Goal: Find specific page/section: Find specific page/section

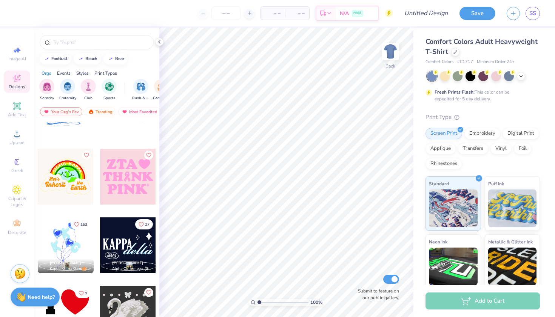
scroll to position [4995, 0]
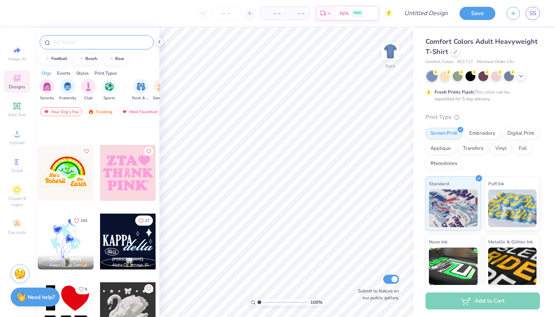
click at [73, 37] on div at bounding box center [97, 42] width 114 height 14
click at [73, 42] on input "text" at bounding box center [100, 43] width 97 height 8
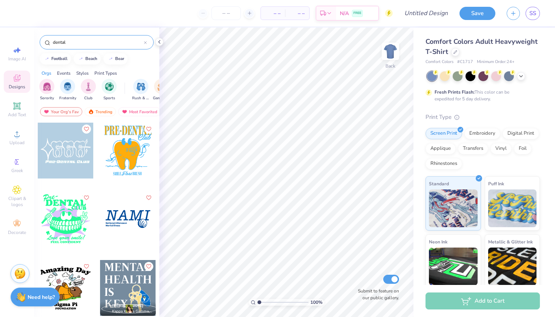
scroll to position [0, 0]
click at [86, 42] on input "dental" at bounding box center [98, 43] width 92 height 8
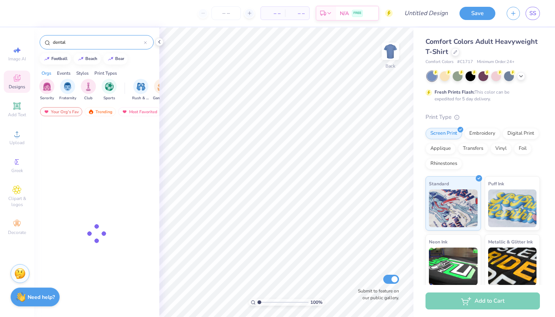
click at [86, 42] on input "dental" at bounding box center [98, 43] width 92 height 8
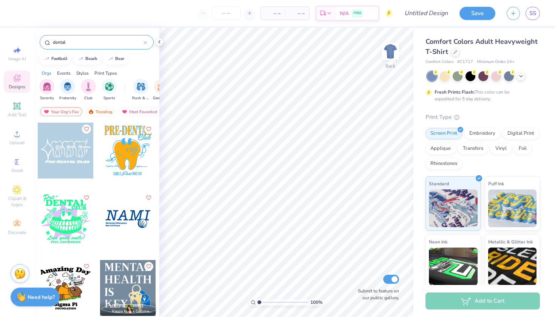
click at [86, 42] on input "dental" at bounding box center [98, 43] width 92 height 8
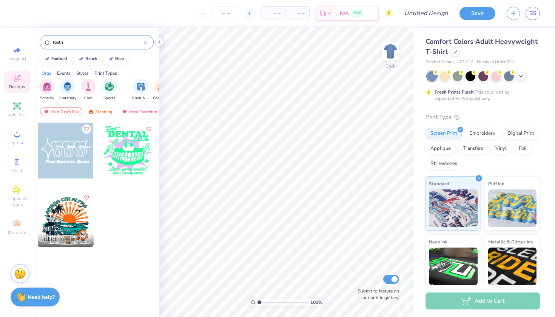
click at [74, 40] on input "teeth" at bounding box center [98, 43] width 92 height 8
type input "dentist"
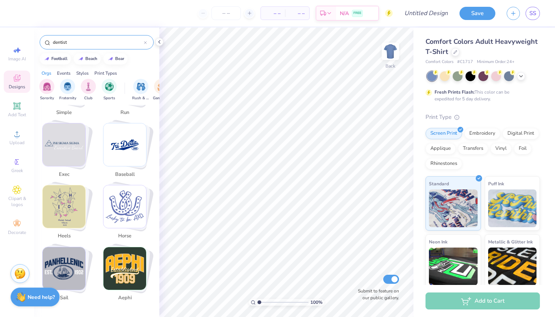
scroll to position [1483, 0]
